Goal: Information Seeking & Learning: Learn about a topic

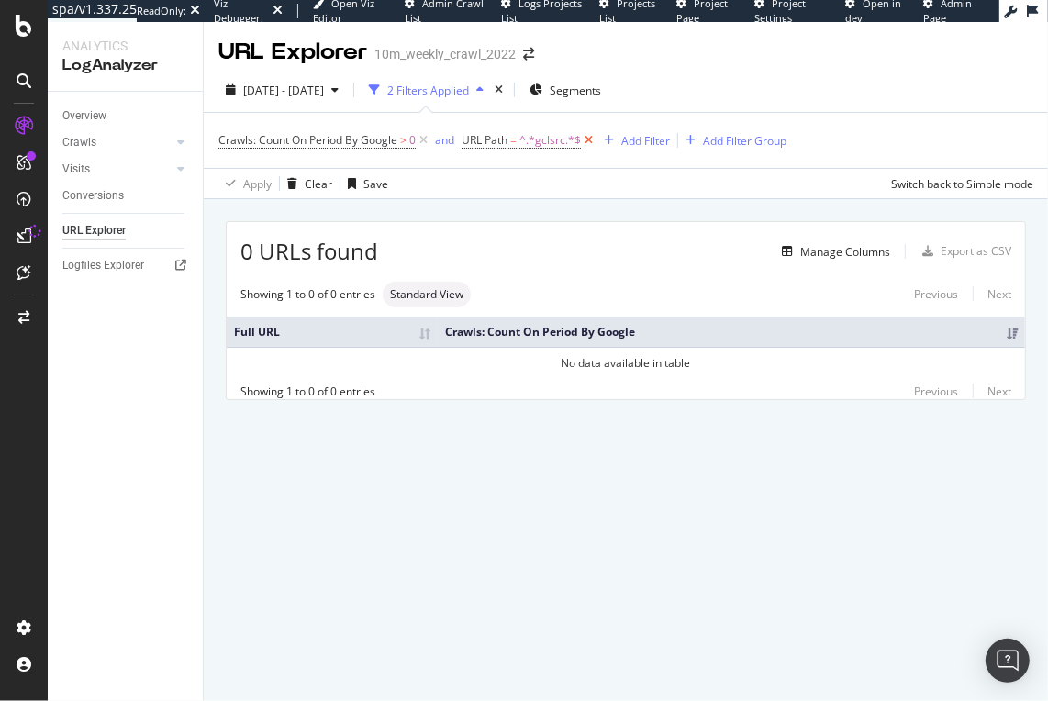
click at [587, 142] on icon at bounding box center [589, 140] width 16 height 18
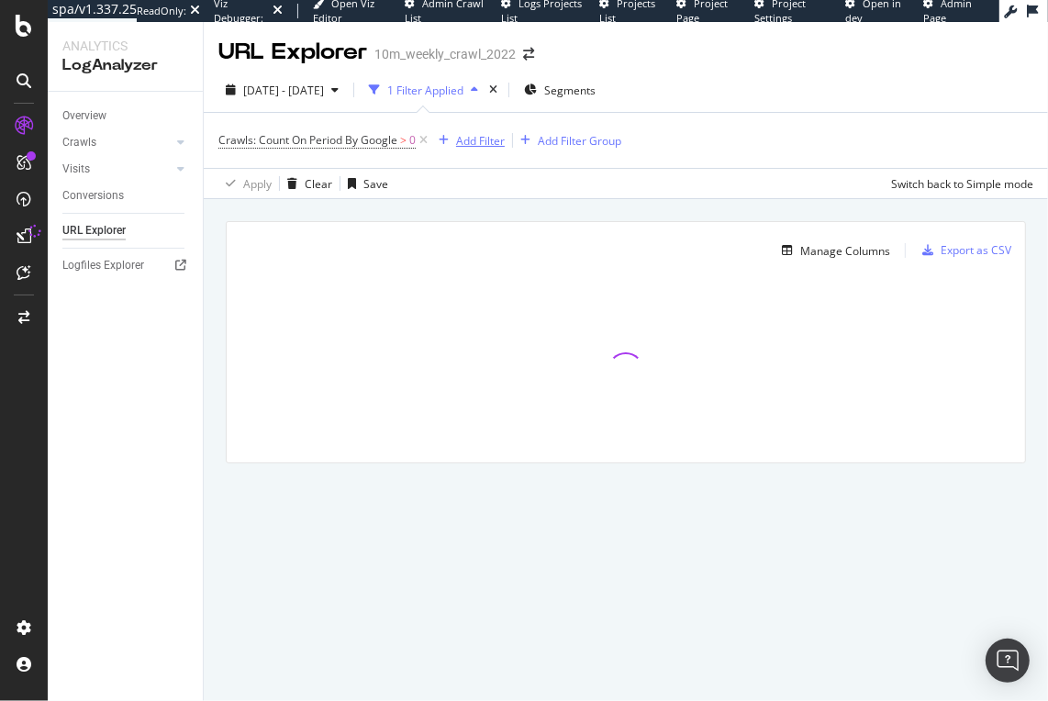
click at [468, 138] on div "Add Filter" at bounding box center [480, 141] width 49 height 16
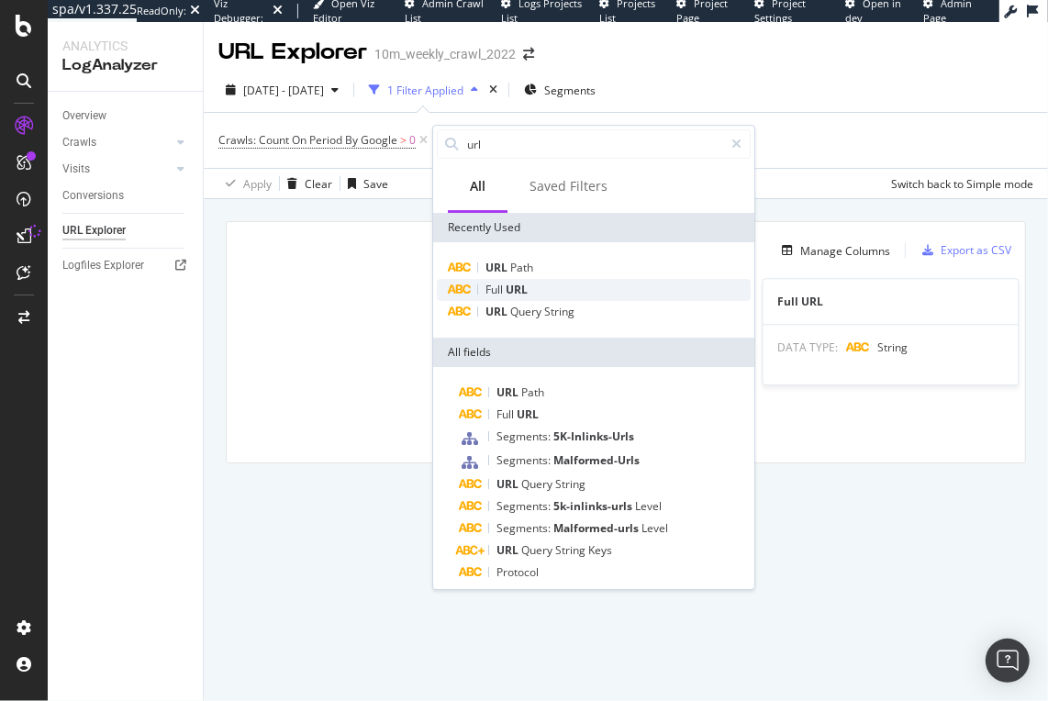
click at [540, 282] on div "Full URL" at bounding box center [594, 290] width 314 height 22
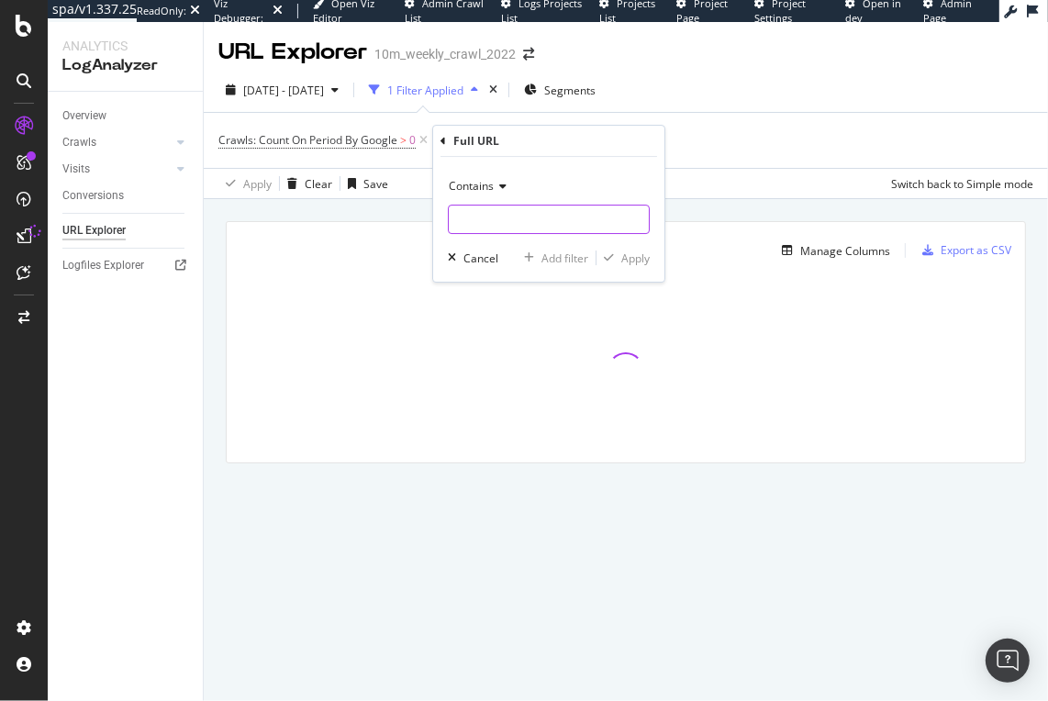
click at [513, 205] on input "text" at bounding box center [549, 219] width 200 height 29
type input "?"
click at [628, 261] on div "Apply" at bounding box center [635, 258] width 28 height 16
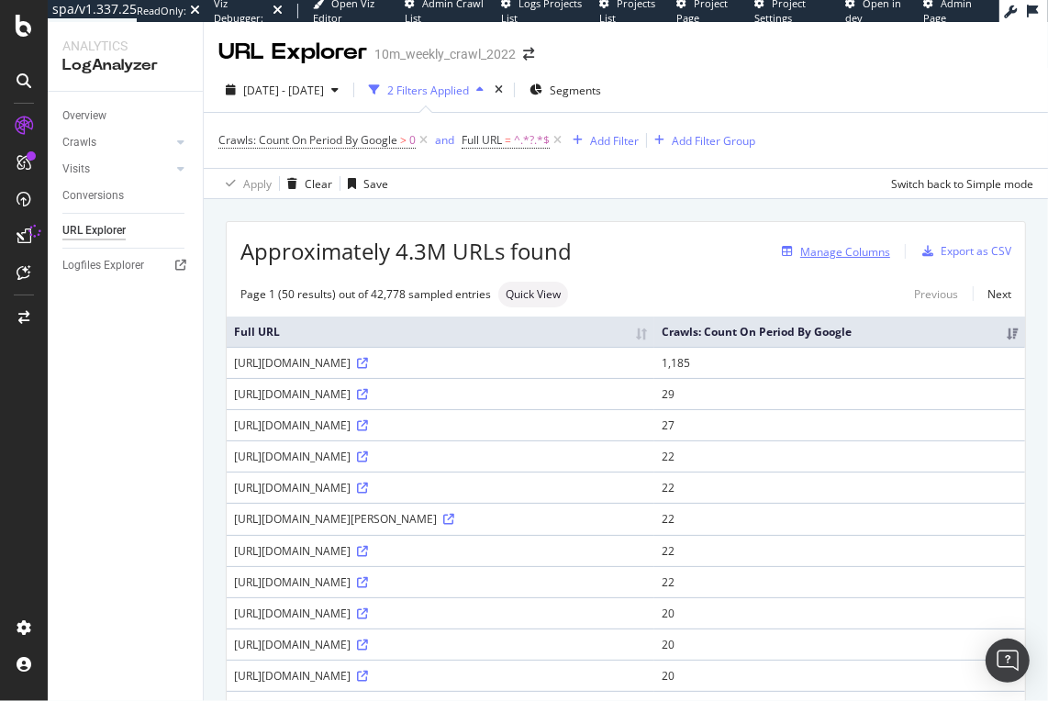
click at [861, 246] on div "Manage Columns" at bounding box center [845, 252] width 90 height 16
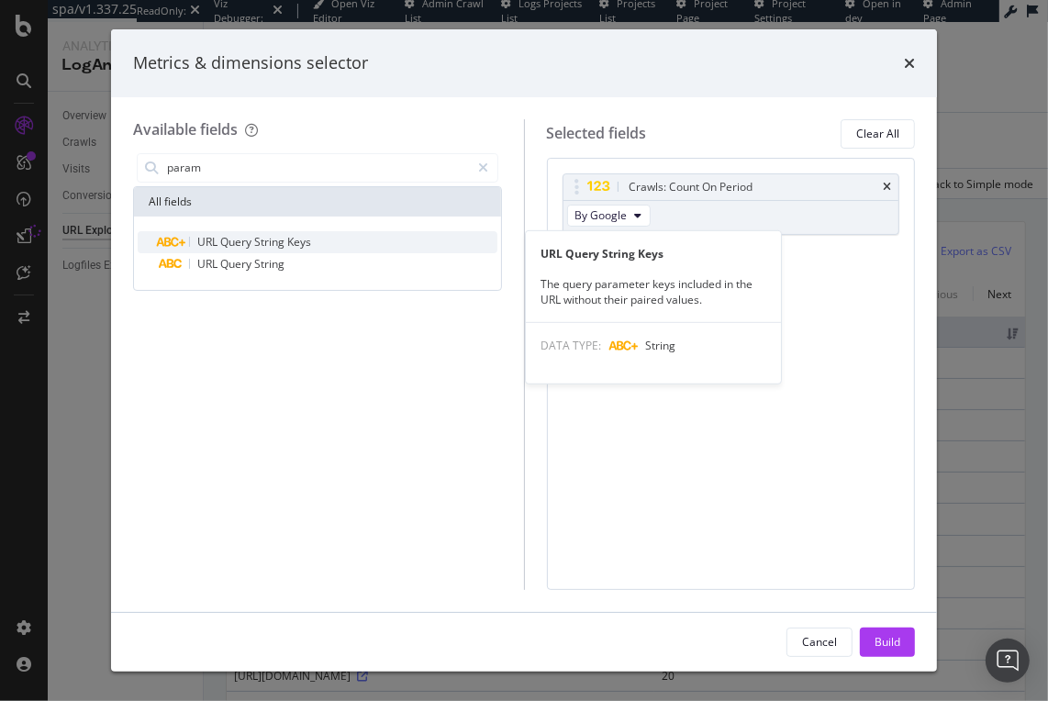
type input "param"
click at [232, 240] on span "Query" at bounding box center [237, 242] width 34 height 16
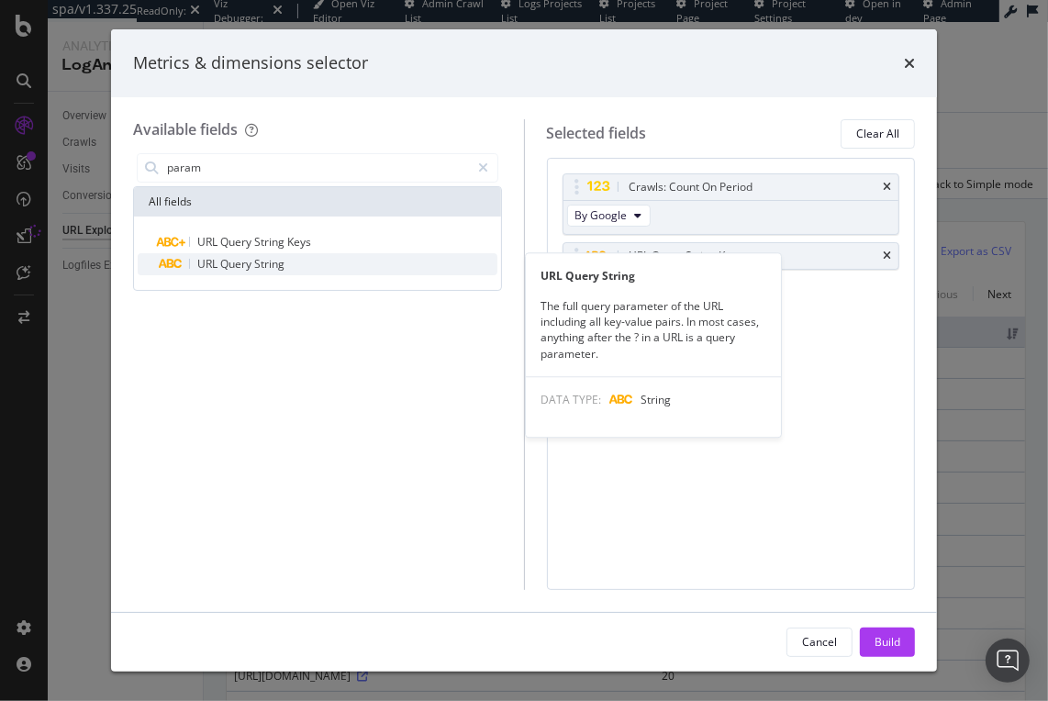
click at [235, 261] on span "Query" at bounding box center [237, 264] width 34 height 16
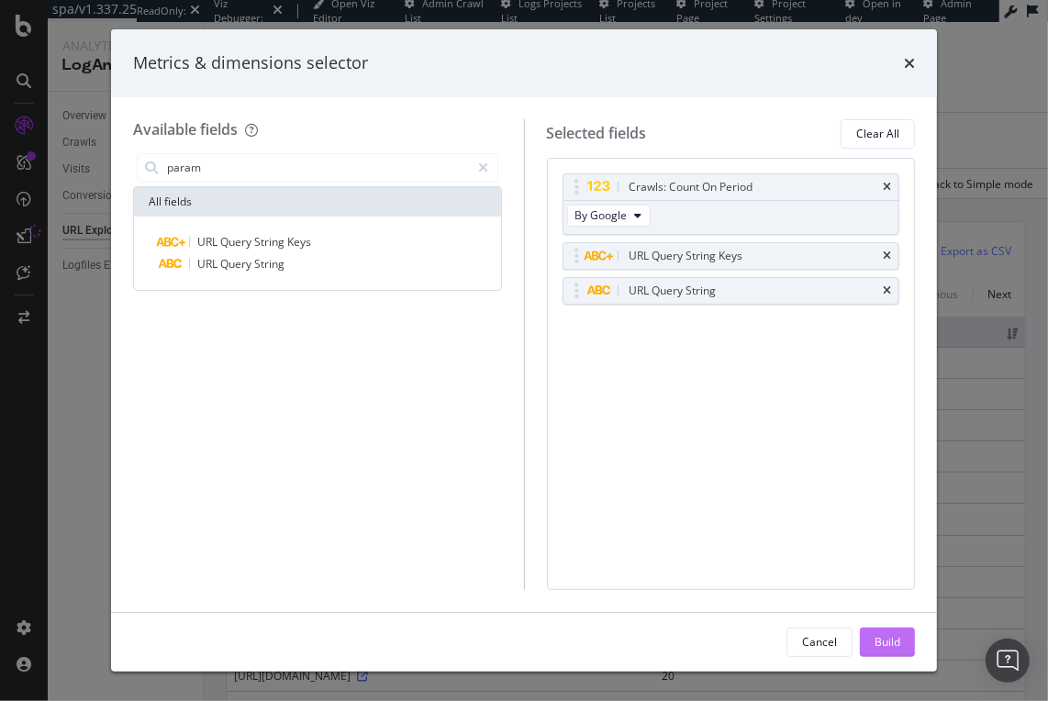
click at [896, 649] on div "Build" at bounding box center [887, 642] width 26 height 16
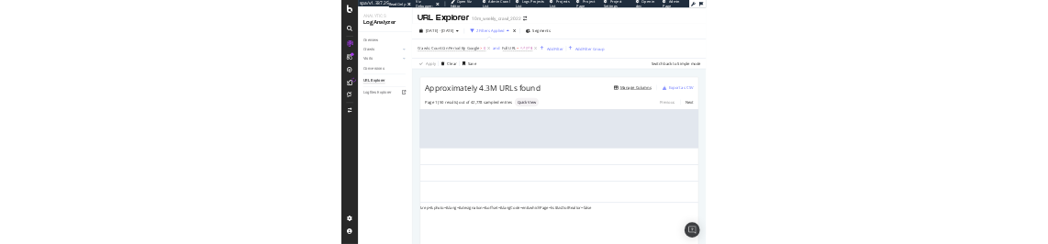
scroll to position [0, 1269]
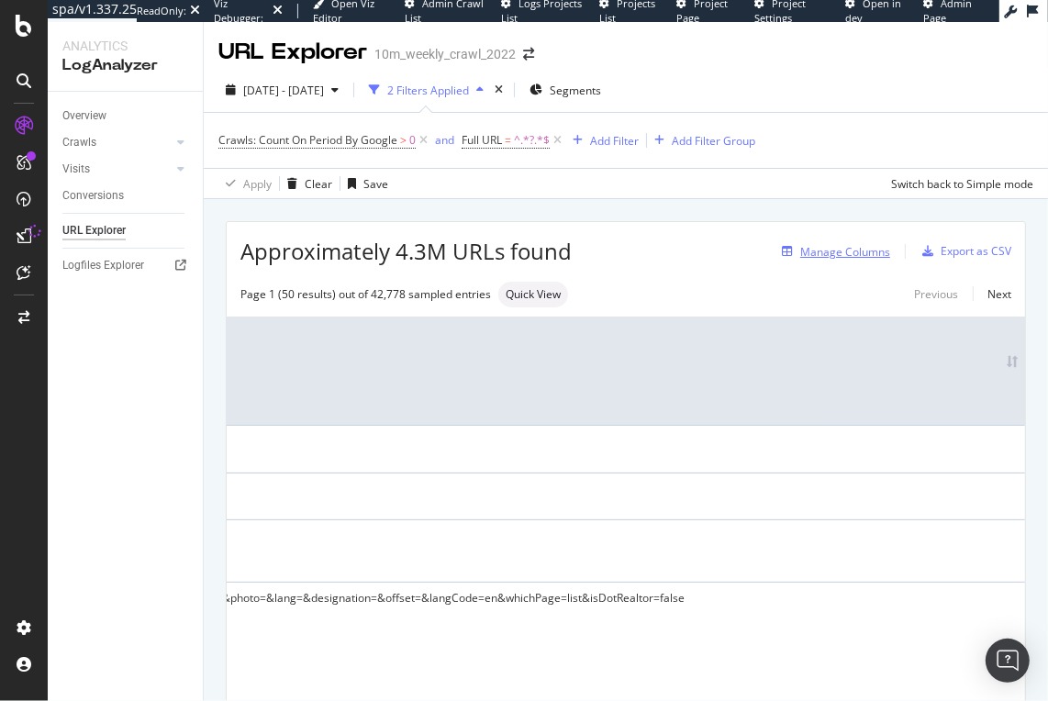
click at [840, 249] on div "Manage Columns" at bounding box center [845, 252] width 90 height 16
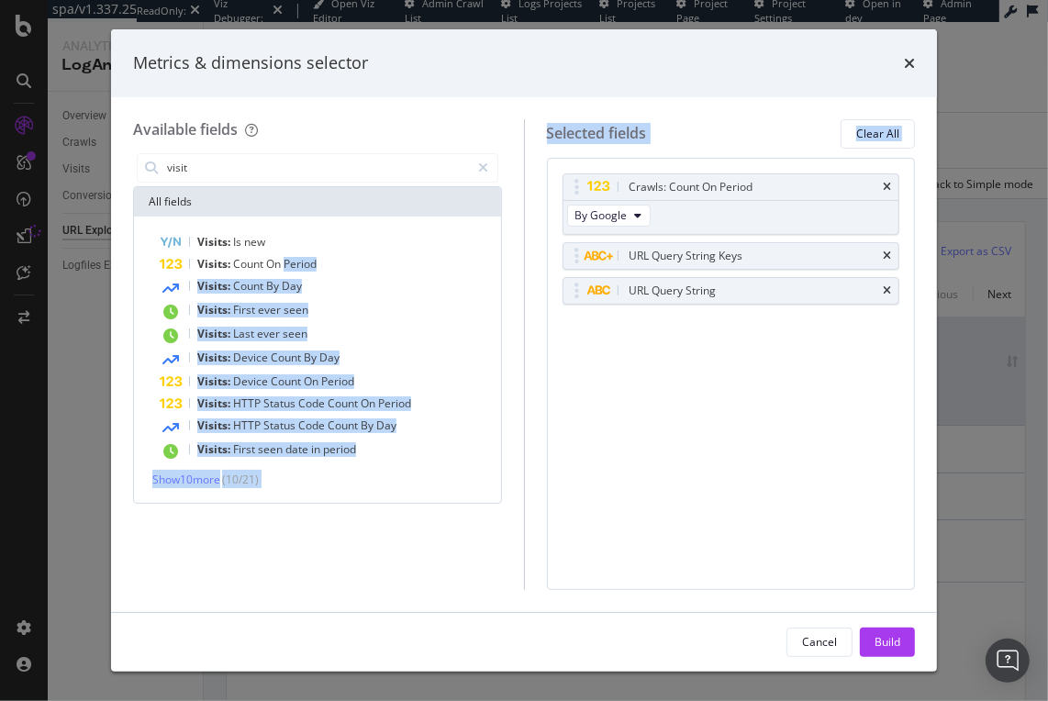
drag, startPoint x: 287, startPoint y: 263, endPoint x: 767, endPoint y: 346, distance: 486.8
click at [783, 352] on div "Available fields visit All fields Visits: Is new Visits: Count On Period Visits…" at bounding box center [524, 354] width 782 height 471
click at [317, 267] on div "Visits: Count On Period" at bounding box center [329, 264] width 338 height 22
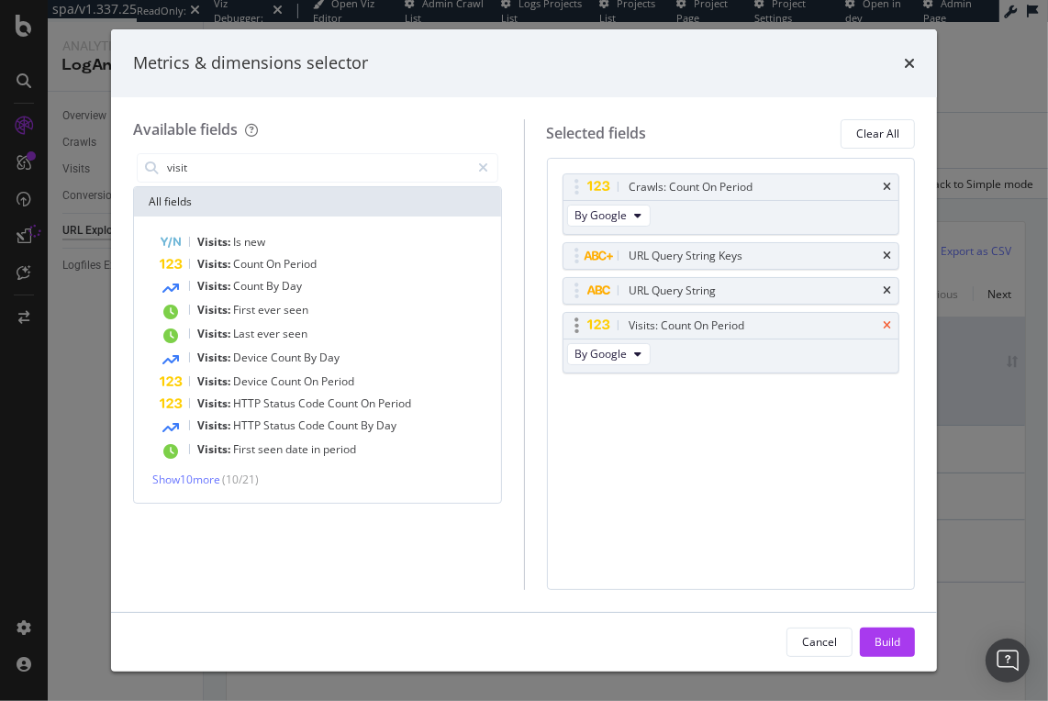
click at [887, 320] on icon "times" at bounding box center [886, 325] width 8 height 11
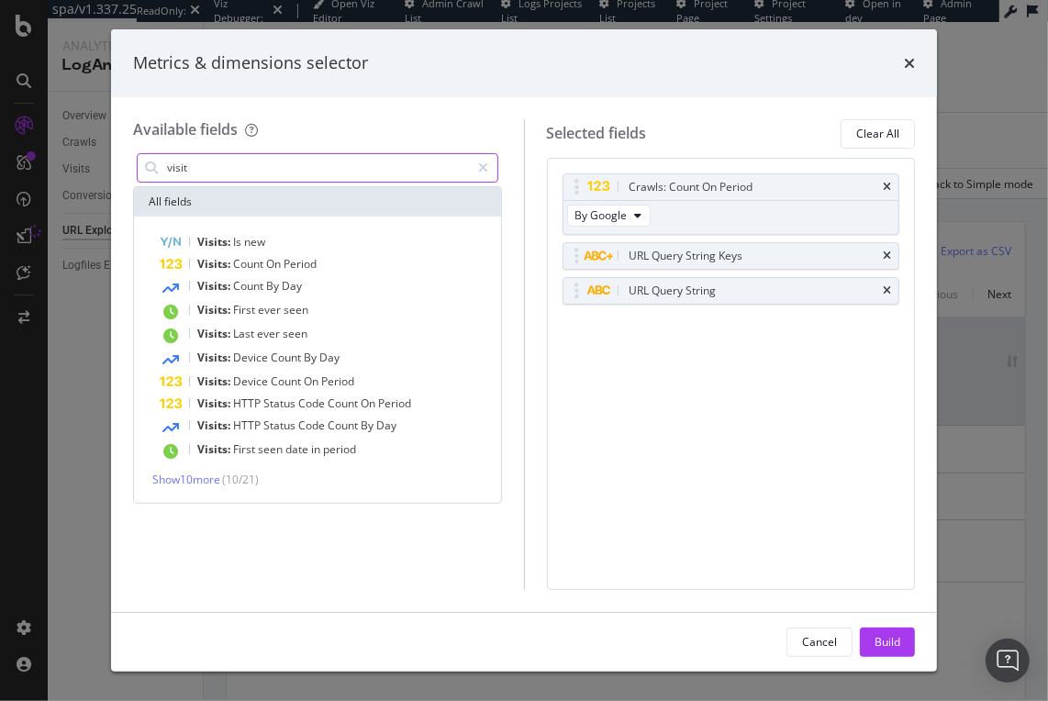
click at [363, 168] on input "visit" at bounding box center [317, 168] width 305 height 28
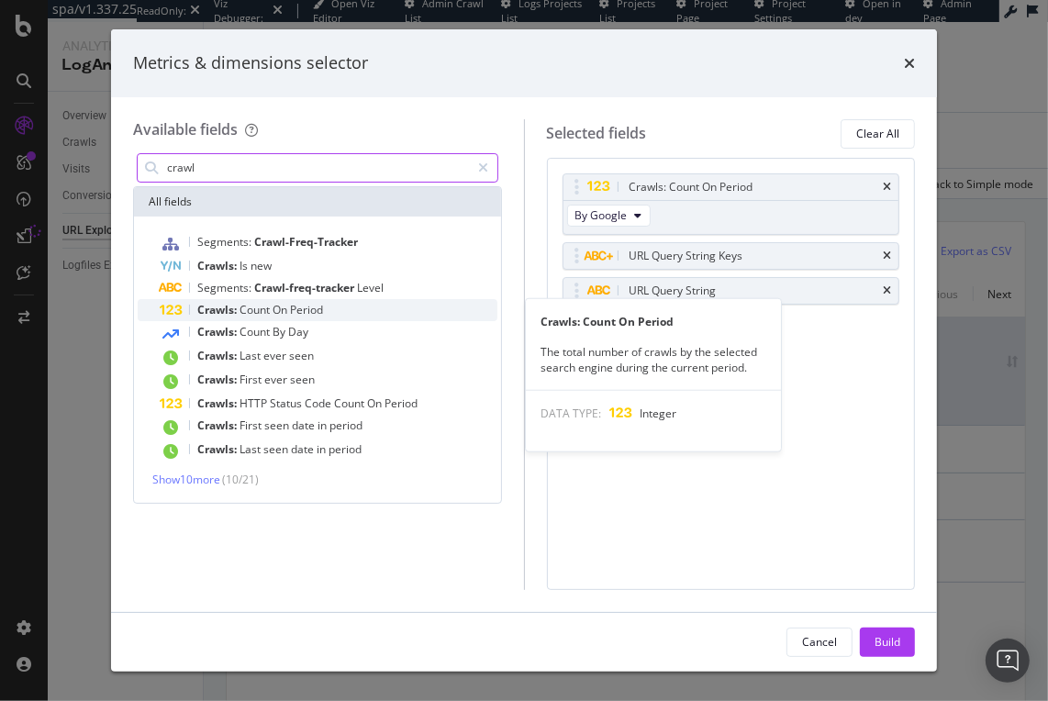
type input "crawl"
click at [327, 309] on div "Crawls: Count On Period" at bounding box center [329, 310] width 338 height 22
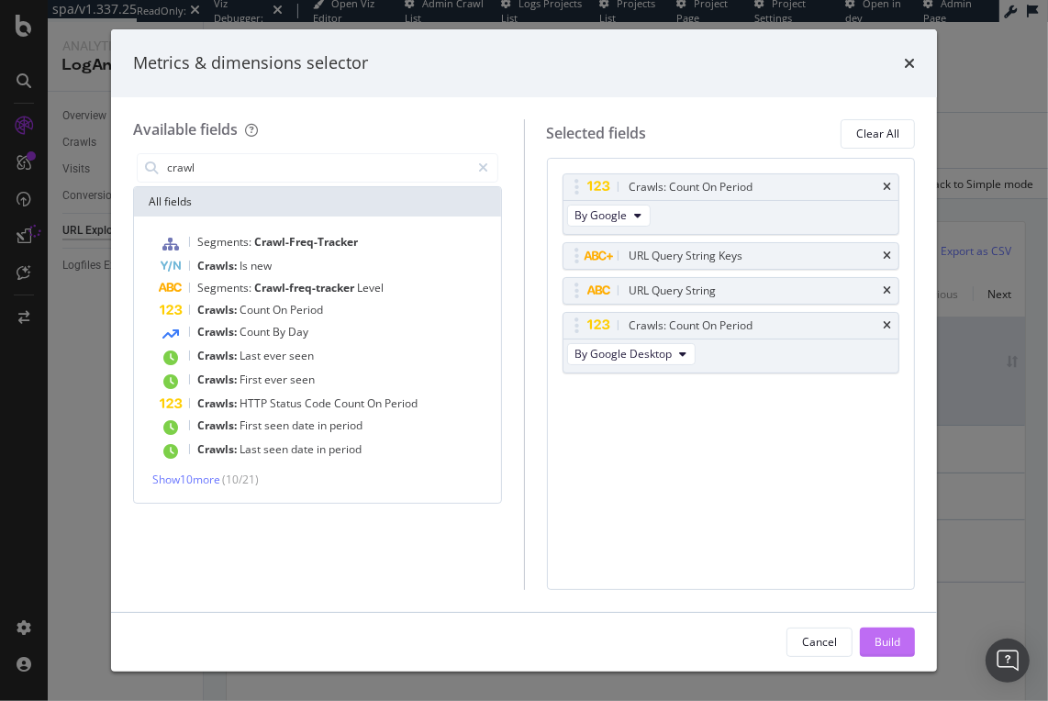
click at [895, 640] on div "Build" at bounding box center [887, 642] width 26 height 16
